Goal: Information Seeking & Learning: Find specific fact

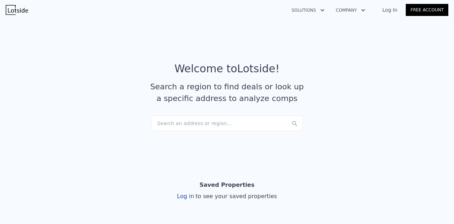
click at [181, 122] on div "Search an address or region..." at bounding box center [227, 124] width 152 height 16
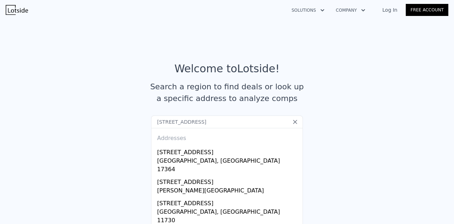
type input "[STREET_ADDRESS]"
click at [189, 153] on div "[STREET_ADDRESS]" at bounding box center [228, 151] width 143 height 11
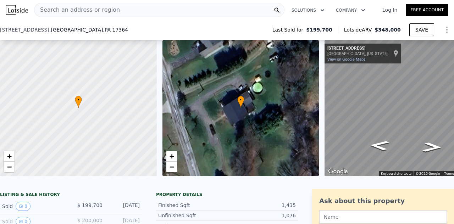
scroll to position [146, 0]
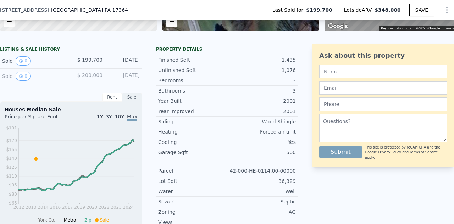
click at [21, 78] on icon "View historical data" at bounding box center [21, 76] width 3 height 3
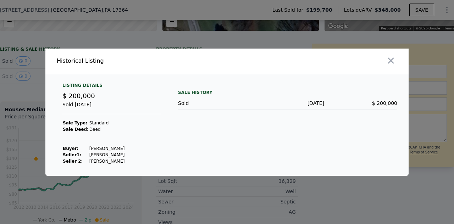
click at [394, 58] on icon "button" at bounding box center [391, 61] width 10 height 10
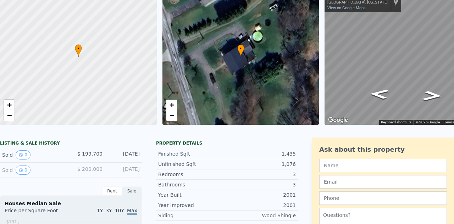
scroll to position [0, 0]
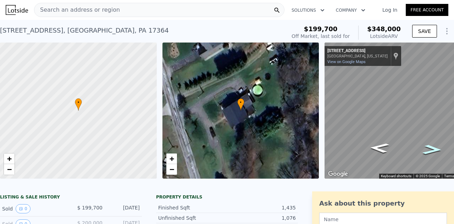
click at [430, 146] on icon "Go South, N School House Rd" at bounding box center [433, 150] width 36 height 15
click at [454, 98] on div "Search an address or region Solutions Company Open main menu Log In Free Accoun…" at bounding box center [227, 112] width 454 height 224
click at [454, 90] on div "Search an address or region Solutions Company Open main menu Log In Free Accoun…" at bounding box center [227, 112] width 454 height 224
click at [454, 74] on div "Search an address or region Solutions Company Open main menu Log In Free Accoun…" at bounding box center [227, 112] width 454 height 224
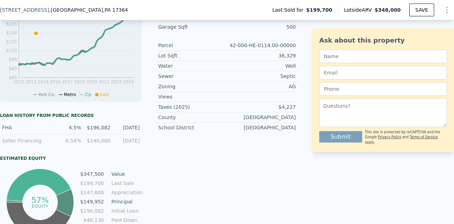
scroll to position [192, 0]
